Goal: Task Accomplishment & Management: Manage account settings

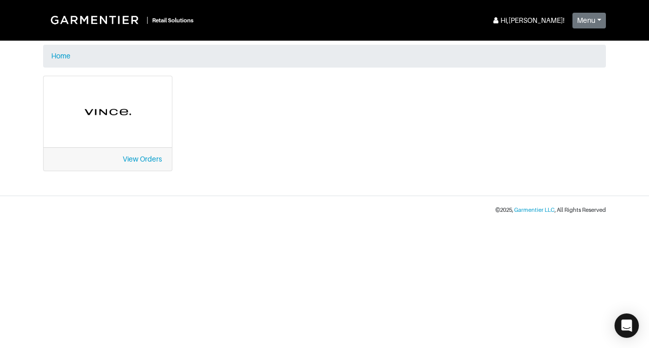
click at [146, 180] on div "View Orders" at bounding box center [108, 130] width 145 height 108
click at [142, 141] on div at bounding box center [108, 111] width 128 height 71
click at [140, 159] on link "View Orders" at bounding box center [142, 159] width 39 height 8
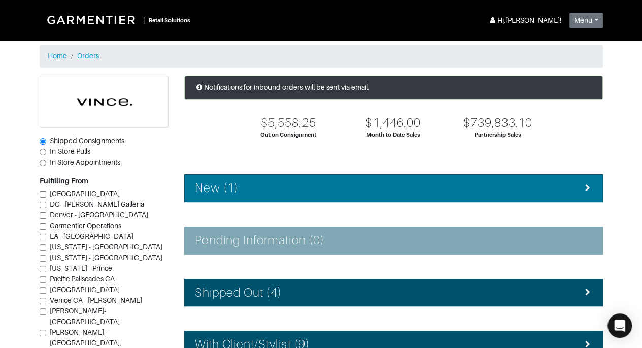
click at [578, 190] on div "New (1)" at bounding box center [393, 188] width 397 height 15
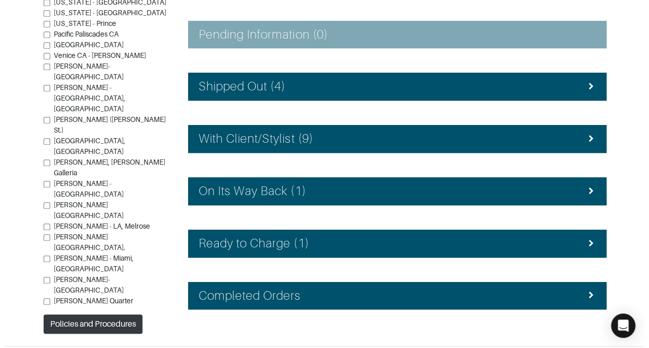
scroll to position [275, 0]
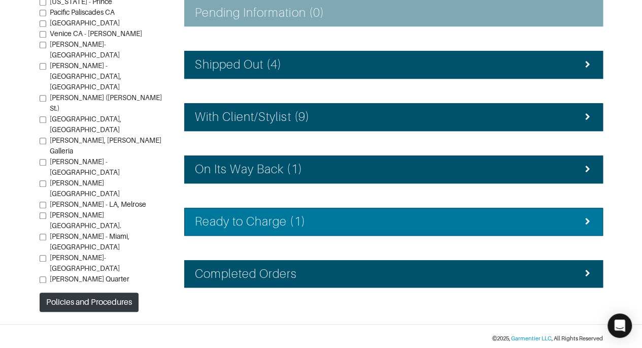
click at [546, 216] on div "Ready to Charge (1)" at bounding box center [393, 221] width 397 height 15
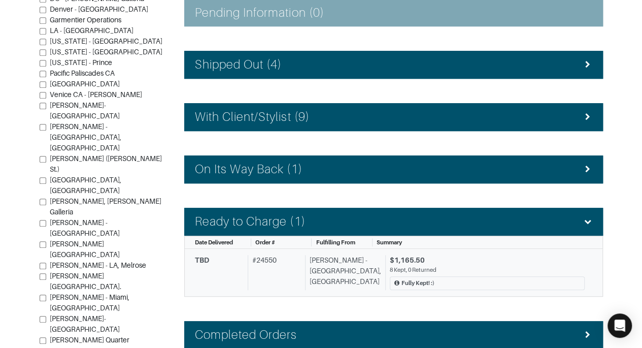
click at [341, 269] on div "[PERSON_NAME] - [GEOGRAPHIC_DATA], [GEOGRAPHIC_DATA]" at bounding box center [343, 272] width 76 height 35
